Goal: Navigation & Orientation: Find specific page/section

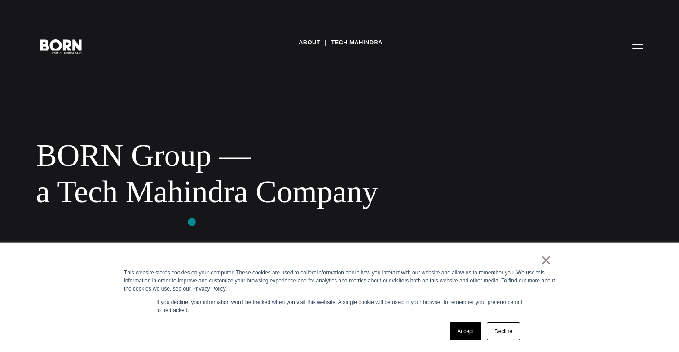
click at [192, 223] on div "About Tech Mahindra BORN Group — a Tech Mahindra Company We develop and impleme…" at bounding box center [339, 176] width 679 height 352
click at [471, 337] on link "Accept" at bounding box center [465, 332] width 32 height 18
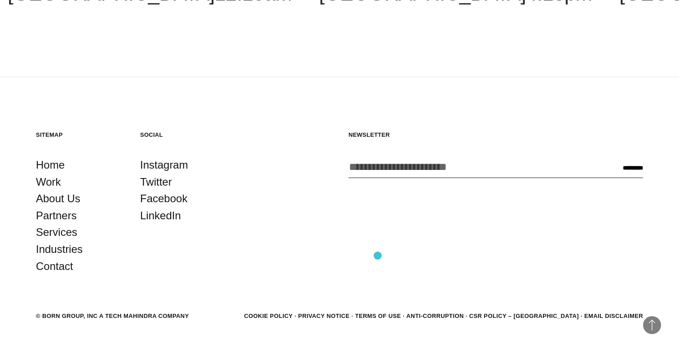
scroll to position [1651, 0]
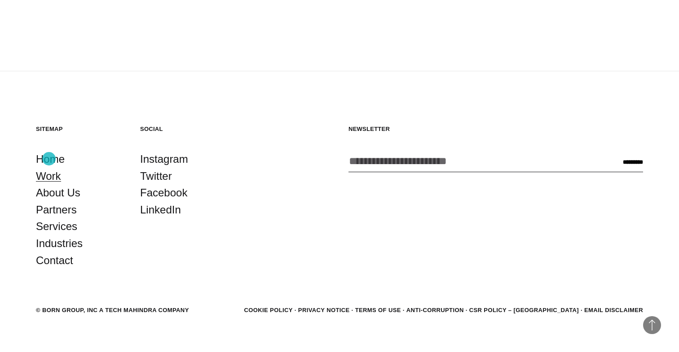
click at [49, 168] on link "Work" at bounding box center [48, 176] width 25 height 17
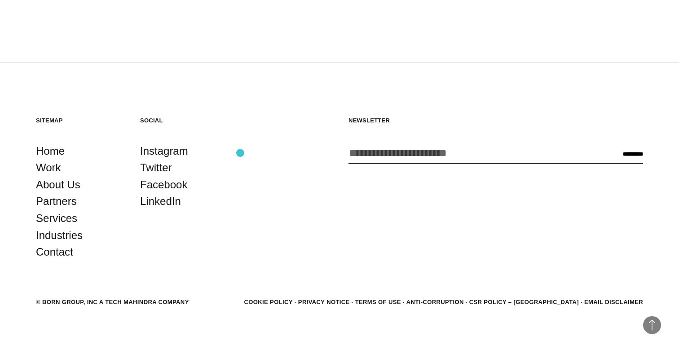
scroll to position [2831, 0]
